Goal: Navigation & Orientation: Find specific page/section

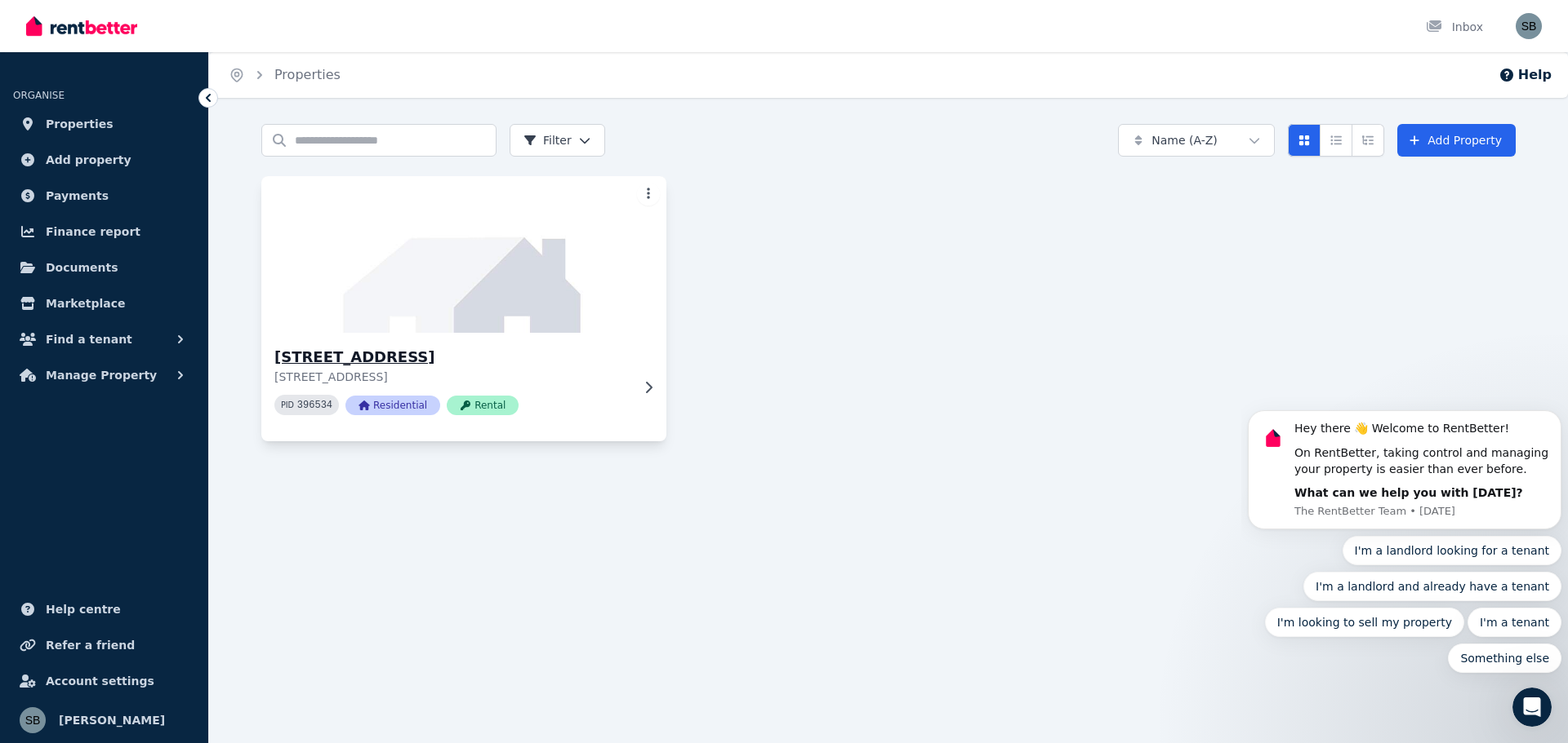
click at [404, 259] on img at bounding box center [464, 255] width 425 height 165
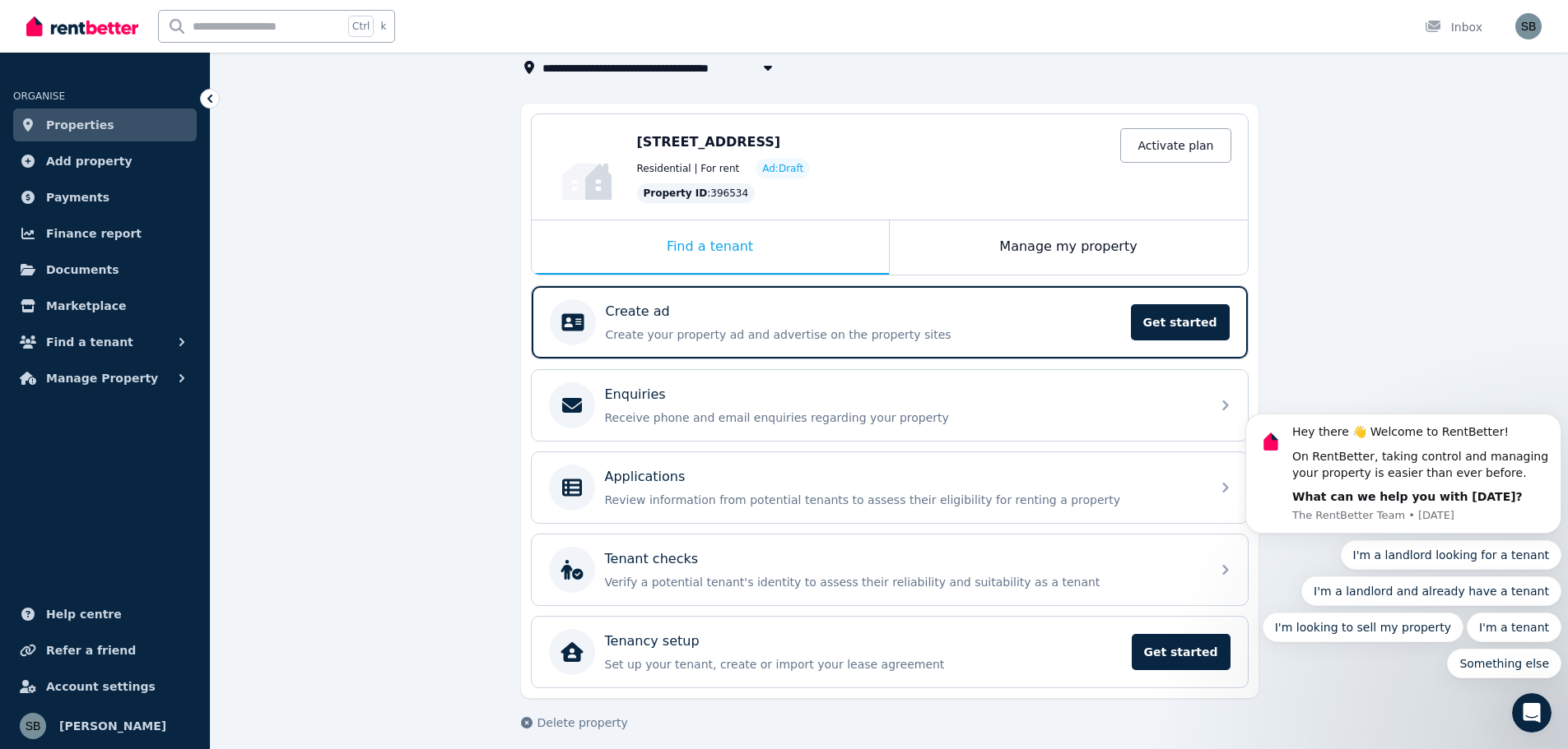
scroll to position [120, 0]
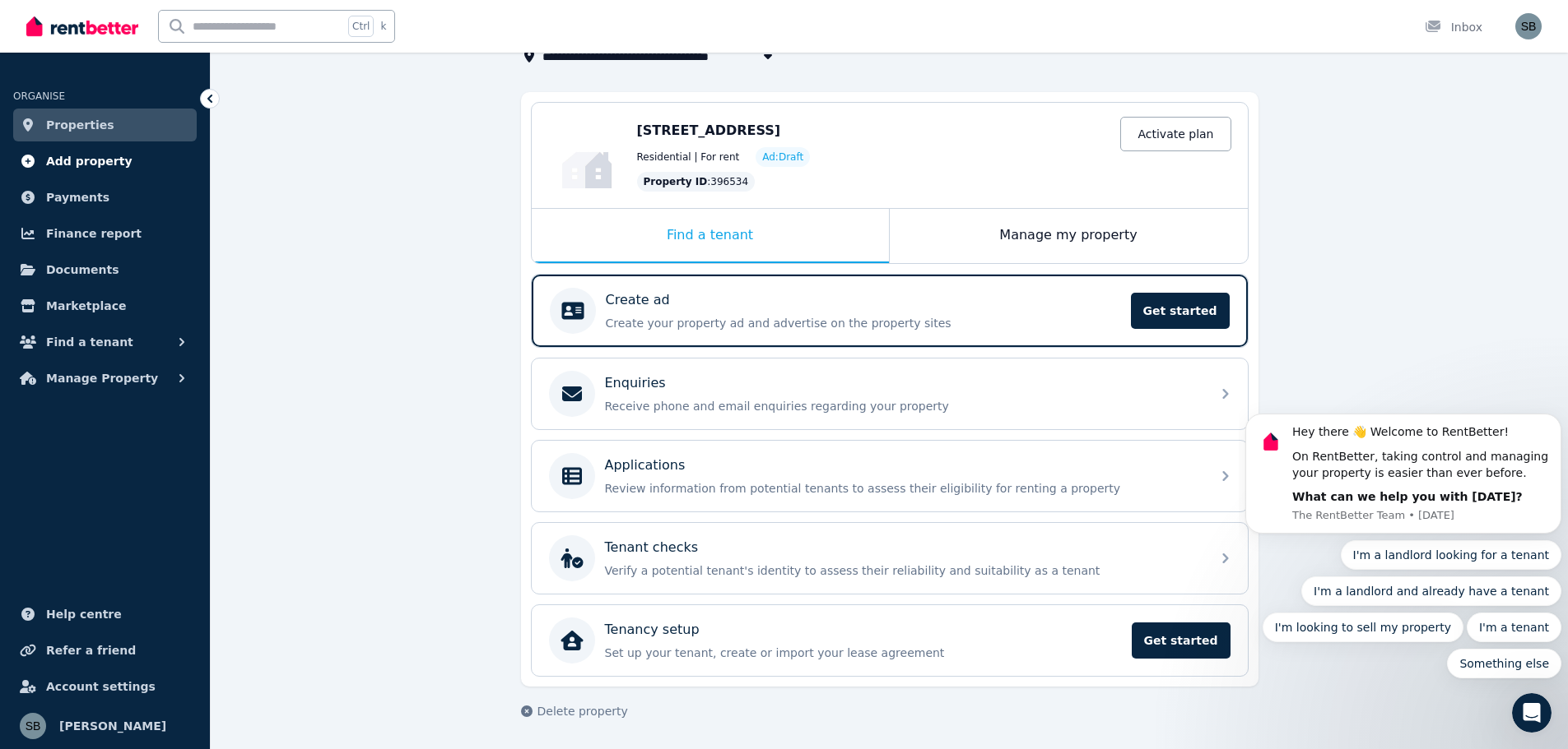
click at [100, 163] on span "Add property" at bounding box center [88, 161] width 87 height 20
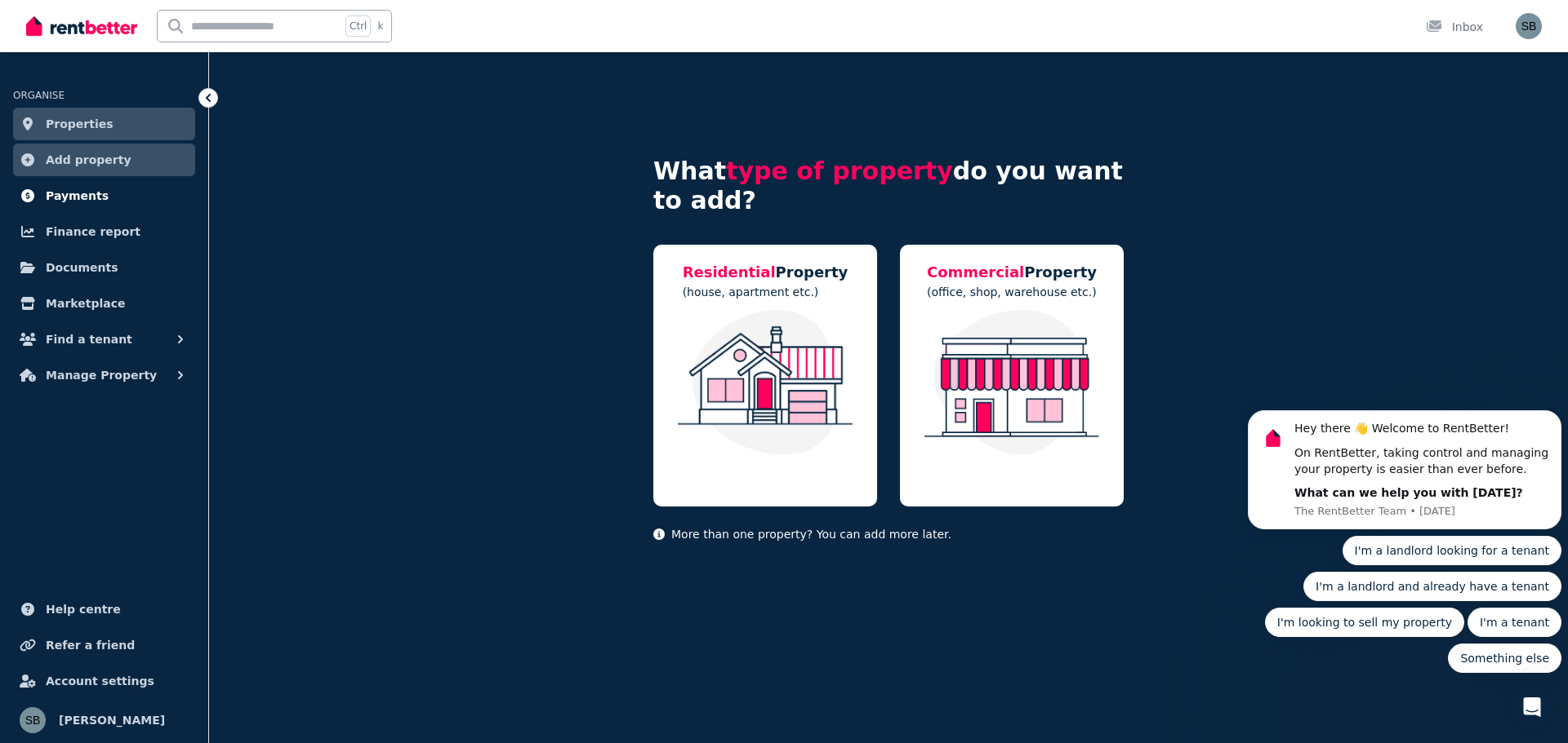
click at [89, 190] on span "Payments" at bounding box center [76, 195] width 63 height 20
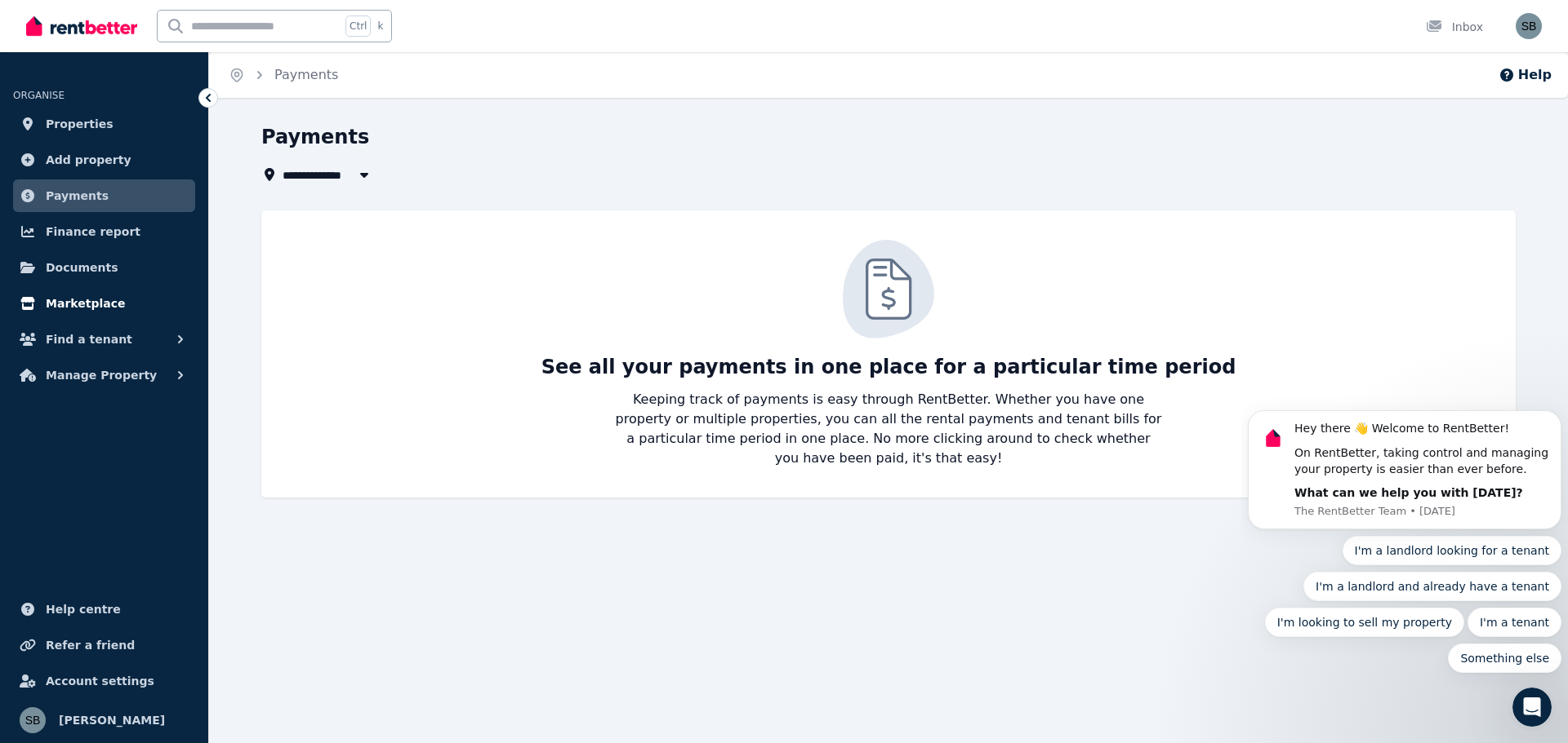
click at [74, 306] on span "Marketplace" at bounding box center [85, 304] width 79 height 20
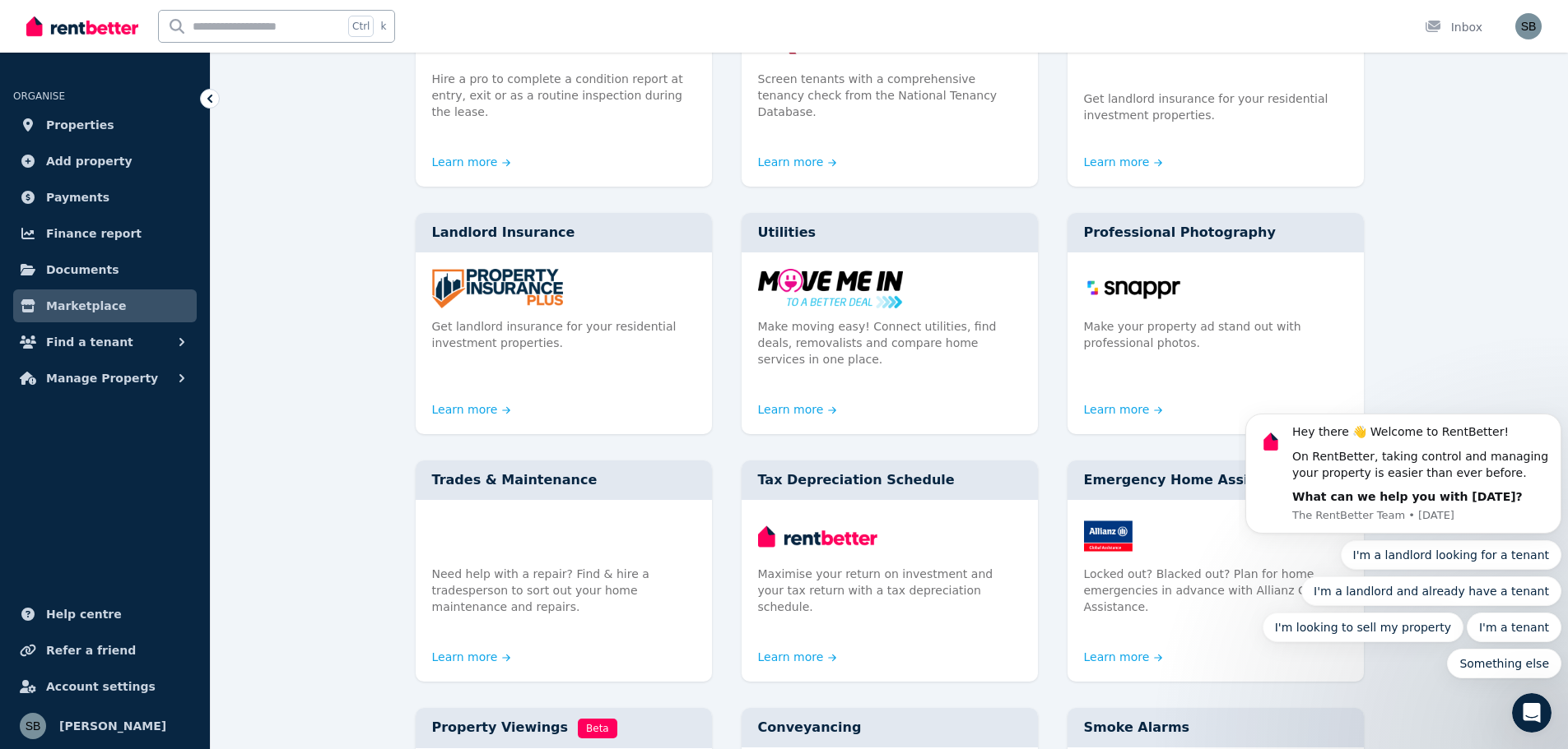
scroll to position [329, 0]
